Goal: Information Seeking & Learning: Find specific fact

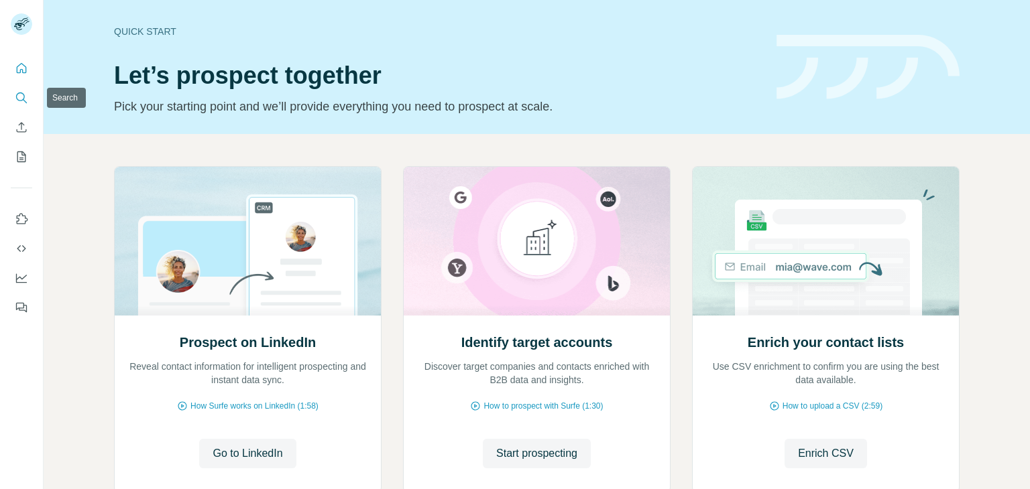
click at [18, 99] on icon "Search" at bounding box center [21, 97] width 13 height 13
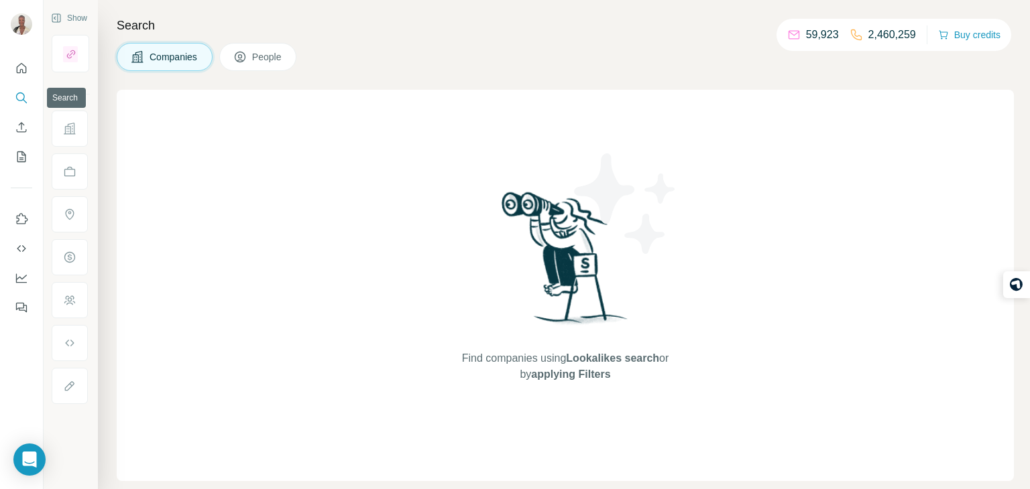
click at [23, 101] on icon "Search" at bounding box center [21, 97] width 13 height 13
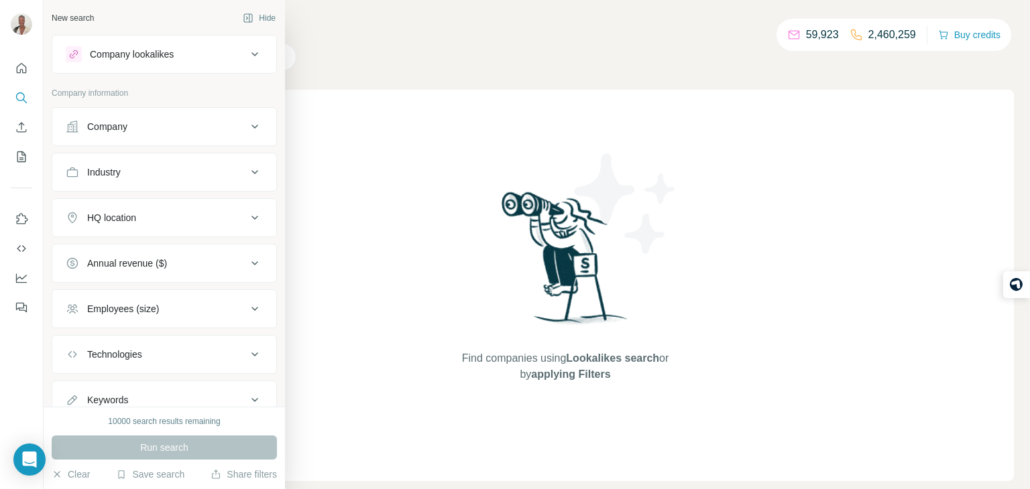
click at [120, 141] on button "Company" at bounding box center [164, 127] width 224 height 32
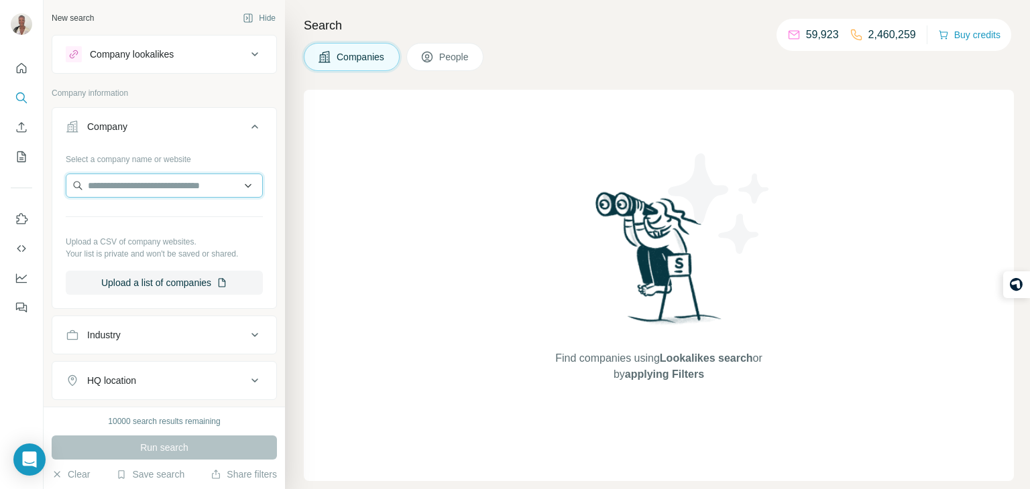
click at [126, 182] on input "text" at bounding box center [164, 186] width 197 height 24
type input "*"
paste input "**********"
type input "**********"
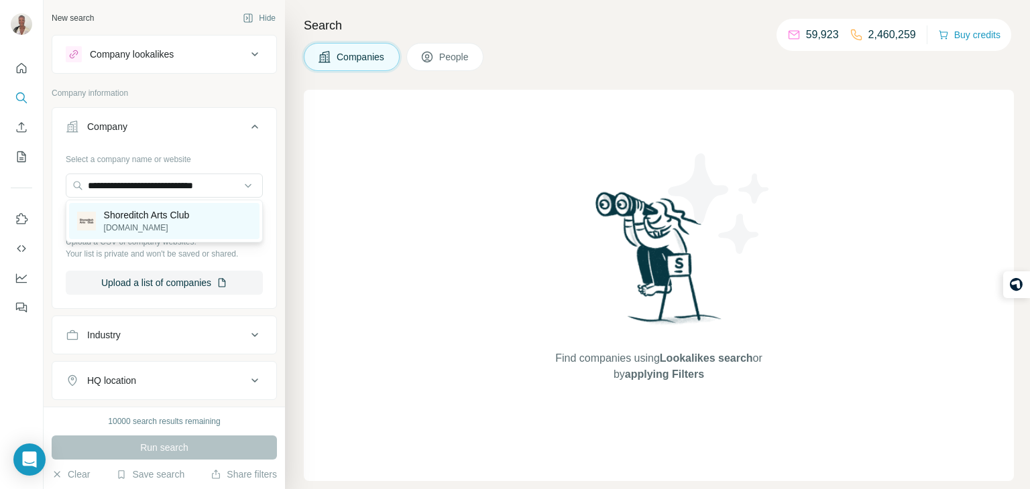
click at [145, 231] on p "shoreditchartsclub.com" at bounding box center [147, 228] width 86 height 12
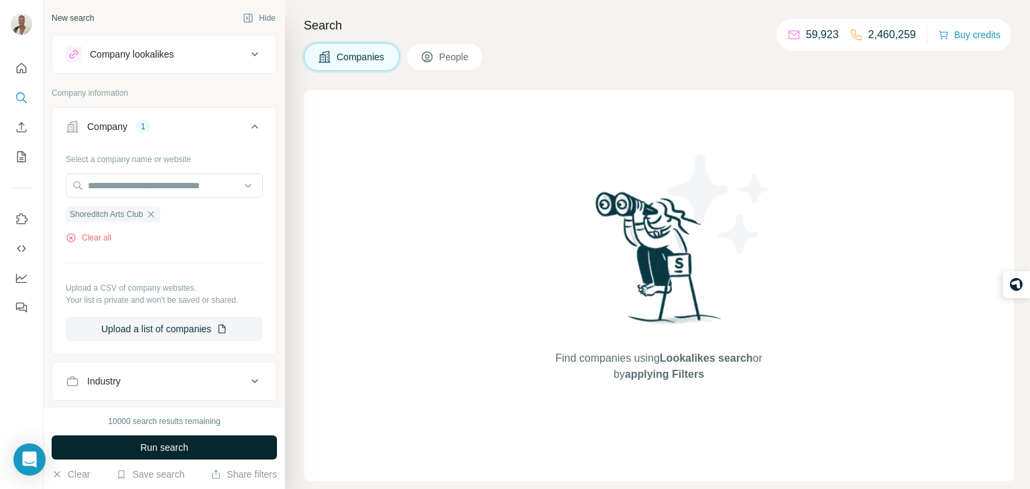
click at [151, 444] on span "Run search" at bounding box center [164, 447] width 48 height 13
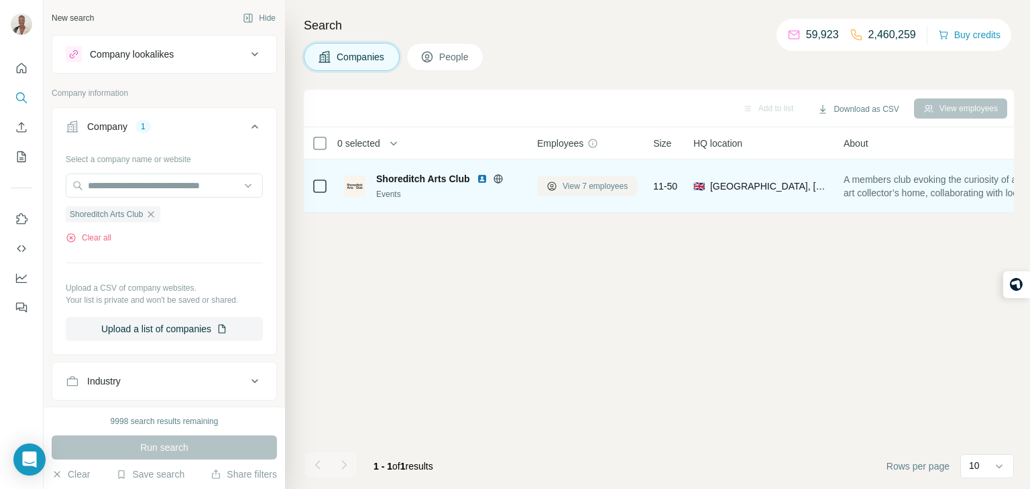
click at [580, 179] on button "View 7 employees" at bounding box center [587, 186] width 100 height 20
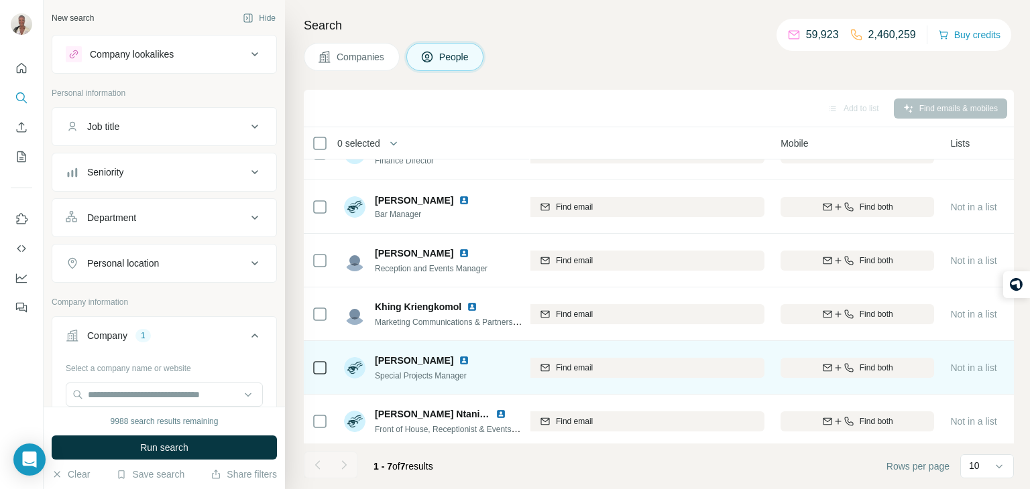
scroll to position [32, 320]
click at [844, 364] on icon "button" at bounding box center [847, 368] width 9 height 9
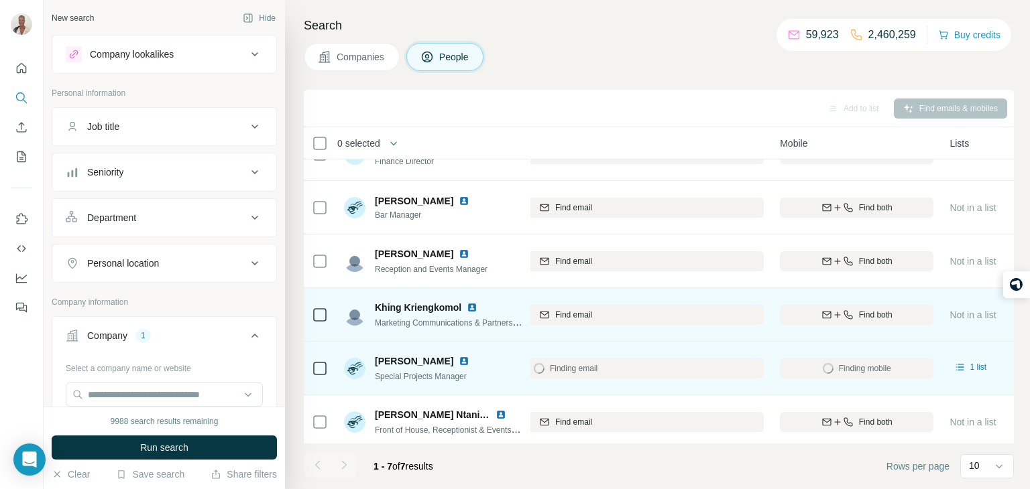
scroll to position [0, 320]
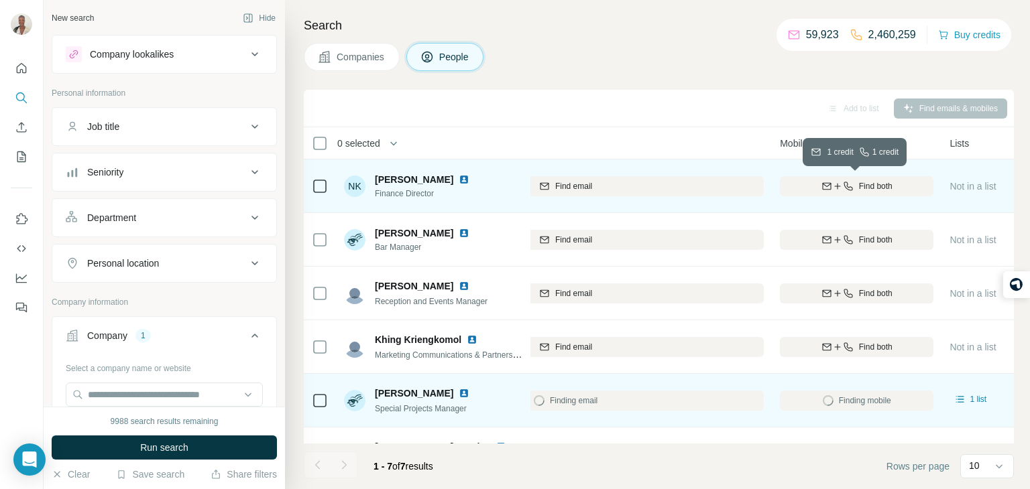
click at [851, 190] on div "Find both" at bounding box center [856, 186] width 153 height 12
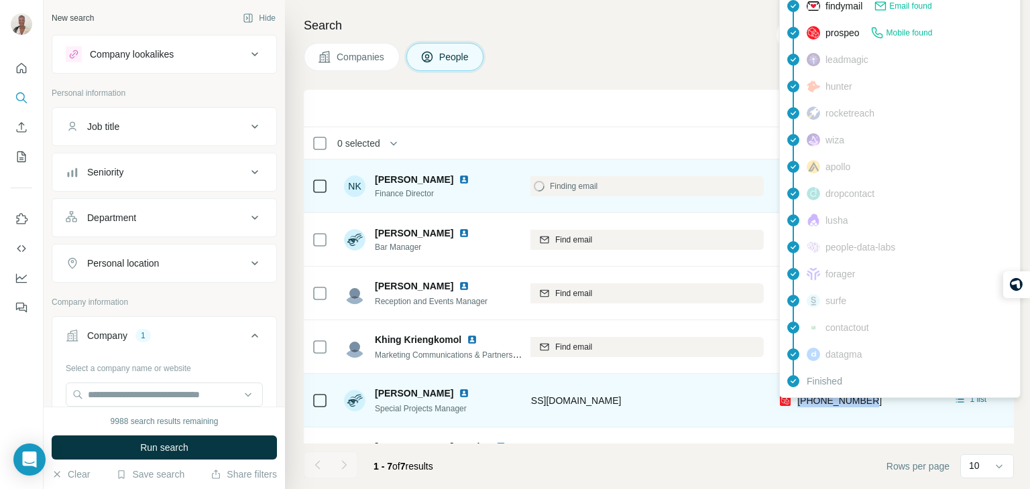
drag, startPoint x: 879, startPoint y: 400, endPoint x: 798, endPoint y: 406, distance: 80.6
click at [798, 406] on div "+447931794894" at bounding box center [856, 400] width 153 height 37
copy span "+447931794894"
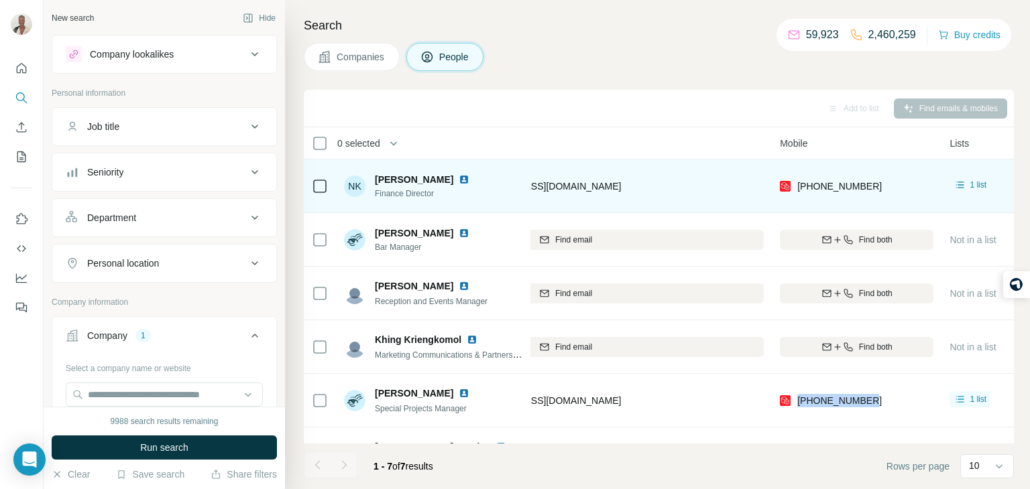
click at [892, 196] on div "+447740300473" at bounding box center [856, 186] width 153 height 37
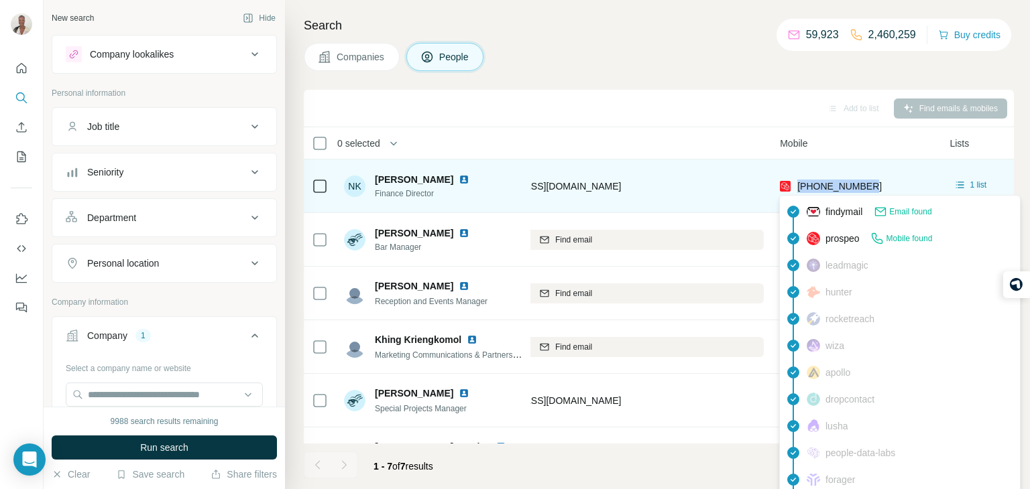
drag, startPoint x: 881, startPoint y: 188, endPoint x: 796, endPoint y: 183, distance: 85.3
click at [796, 183] on div "+447740300473" at bounding box center [856, 186] width 153 height 37
copy span "+447740300473"
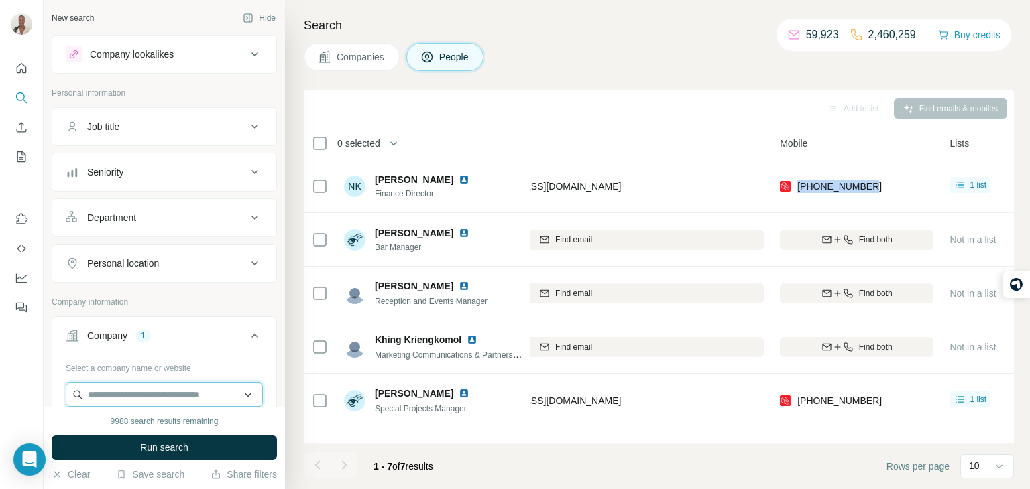
click at [239, 385] on input "text" at bounding box center [164, 395] width 197 height 24
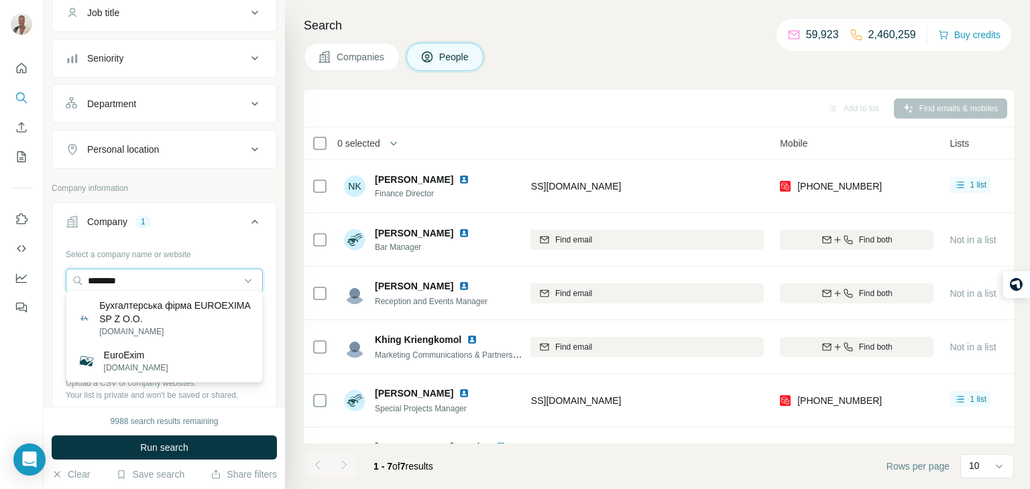
scroll to position [121, 0]
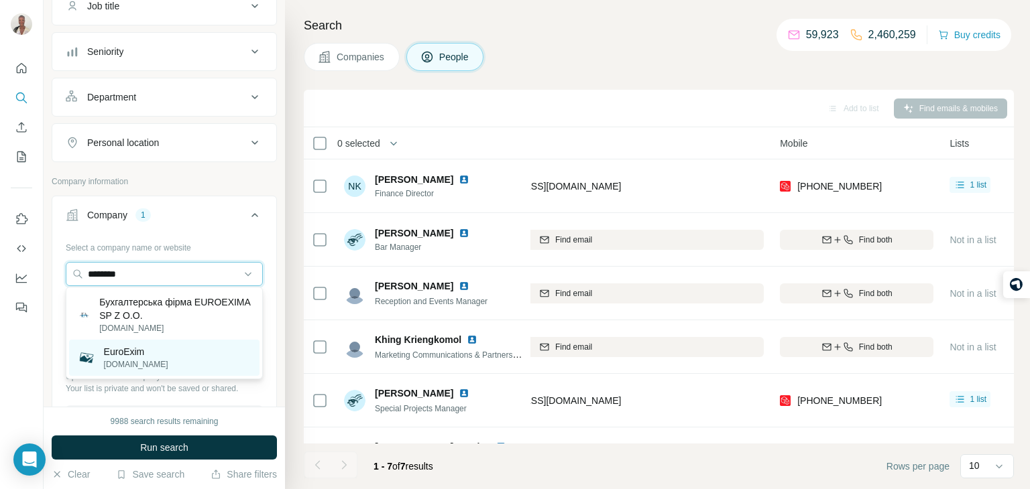
type input "********"
click at [208, 361] on div "EuroExim euroexim.de" at bounding box center [164, 358] width 190 height 36
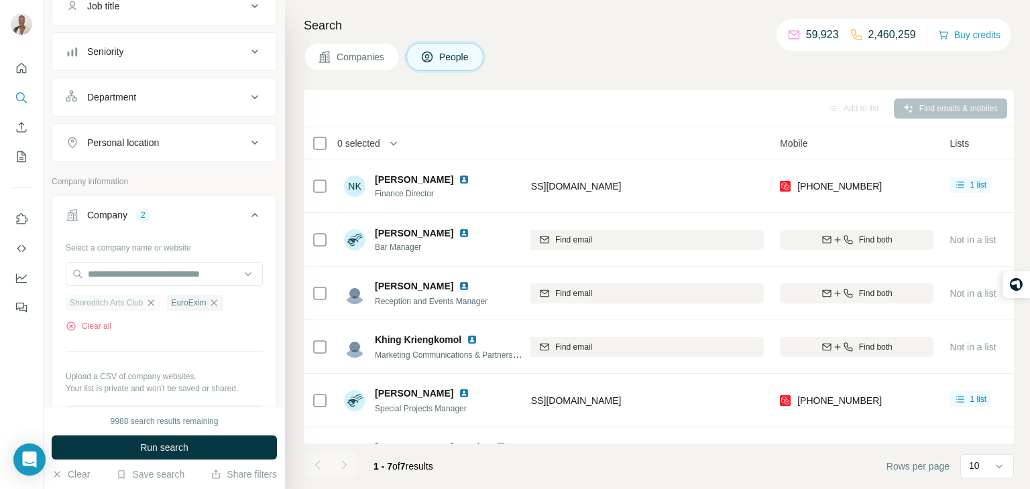
click at [156, 303] on icon "button" at bounding box center [150, 303] width 11 height 11
click at [174, 441] on span "Run search" at bounding box center [164, 447] width 48 height 13
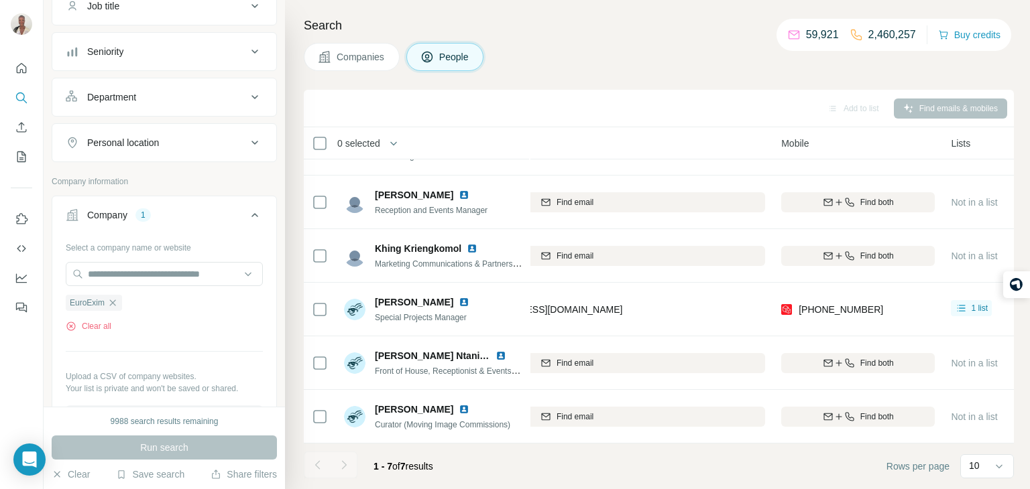
scroll to position [3, 318]
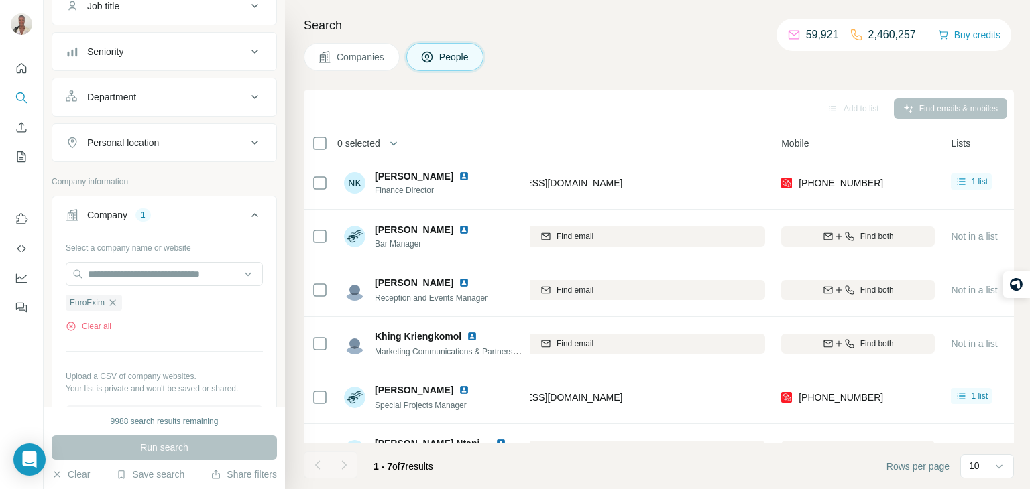
click at [333, 47] on button "Companies" at bounding box center [352, 57] width 96 height 28
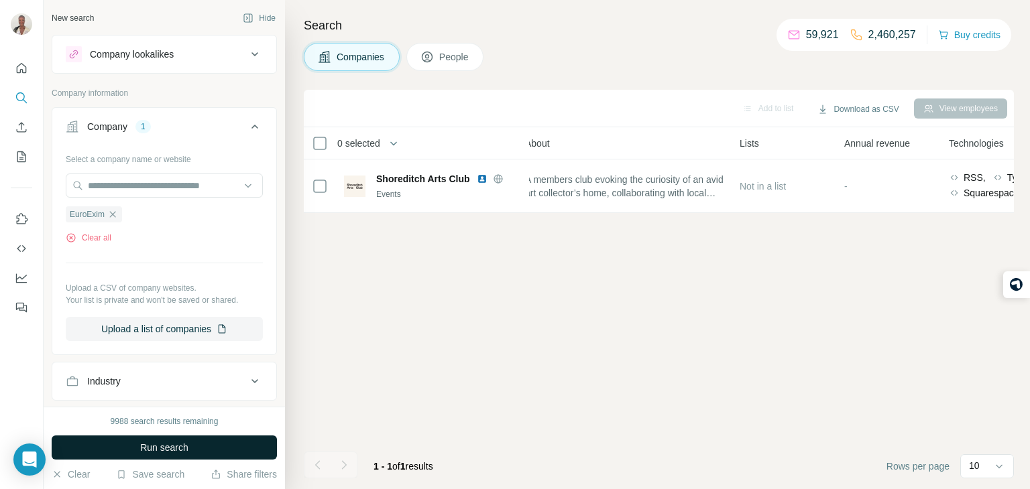
click at [186, 446] on span "Run search" at bounding box center [164, 447] width 48 height 13
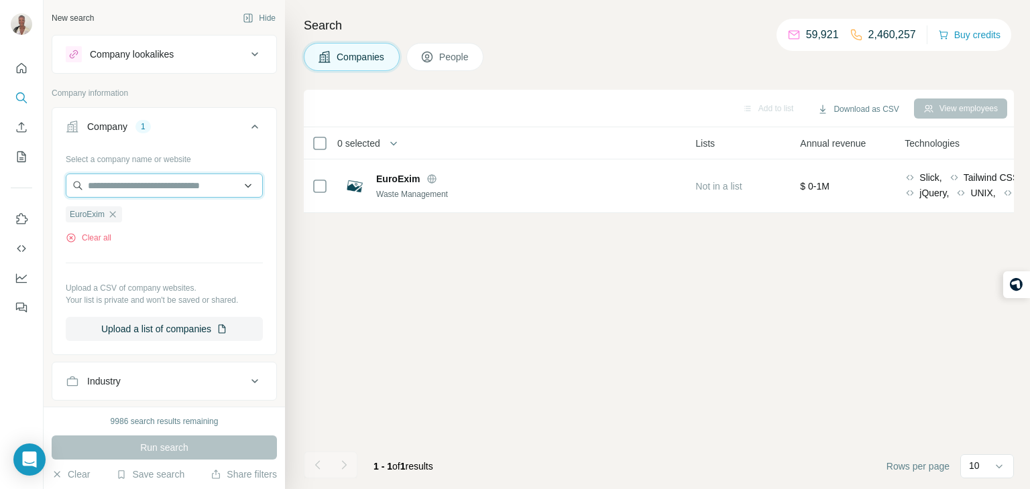
click at [199, 192] on input "text" at bounding box center [164, 186] width 197 height 24
paste input "**********"
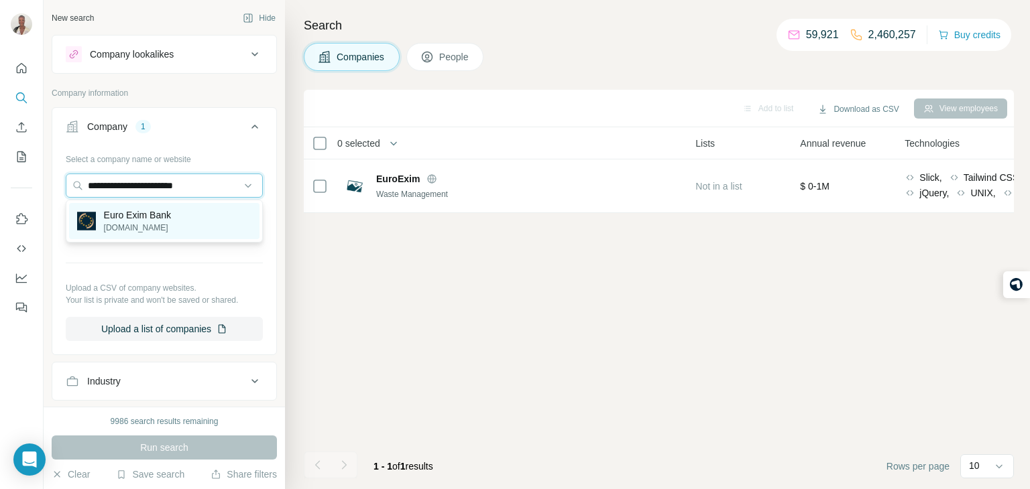
type input "**********"
click at [194, 206] on div "Euro Exim Bank euroeximbank.com" at bounding box center [164, 221] width 190 height 36
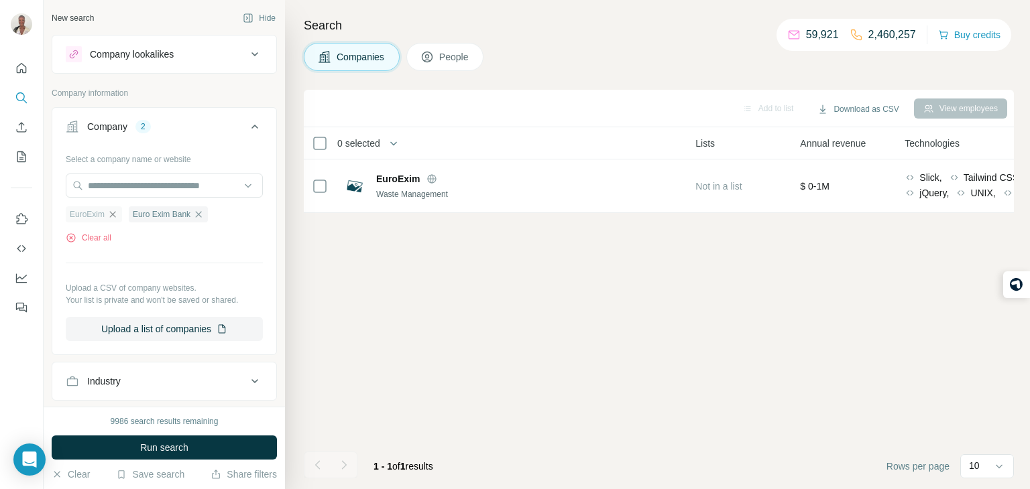
click at [116, 214] on icon "button" at bounding box center [112, 214] width 11 height 11
click at [168, 454] on button "Run search" at bounding box center [164, 448] width 225 height 24
